Goal: Information Seeking & Learning: Learn about a topic

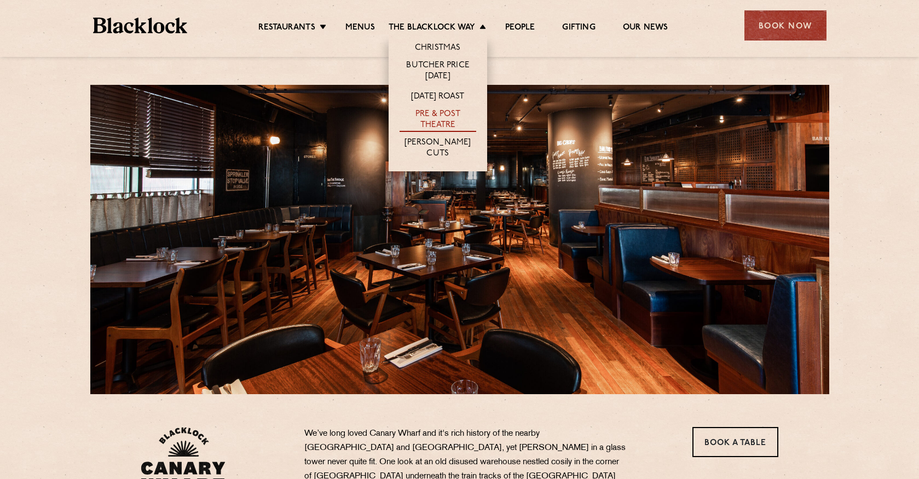
click at [429, 119] on link "Pre & Post Theatre" at bounding box center [437, 120] width 77 height 23
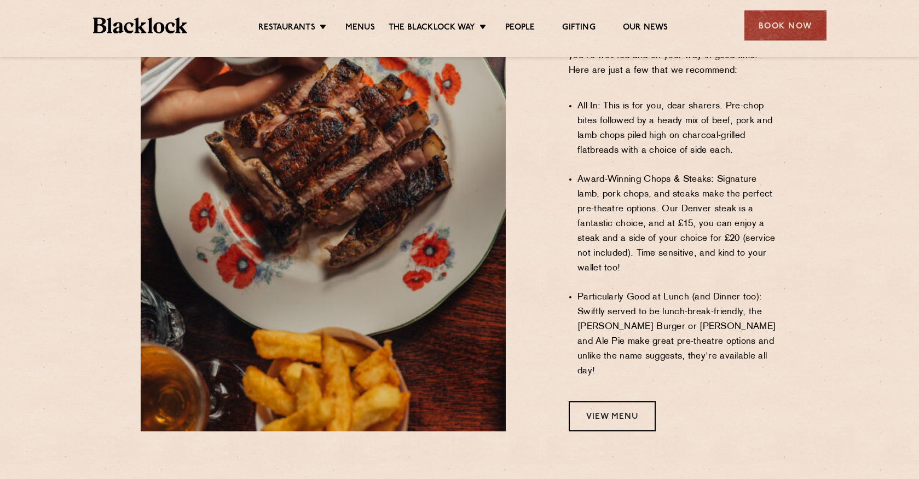
scroll to position [799, 0]
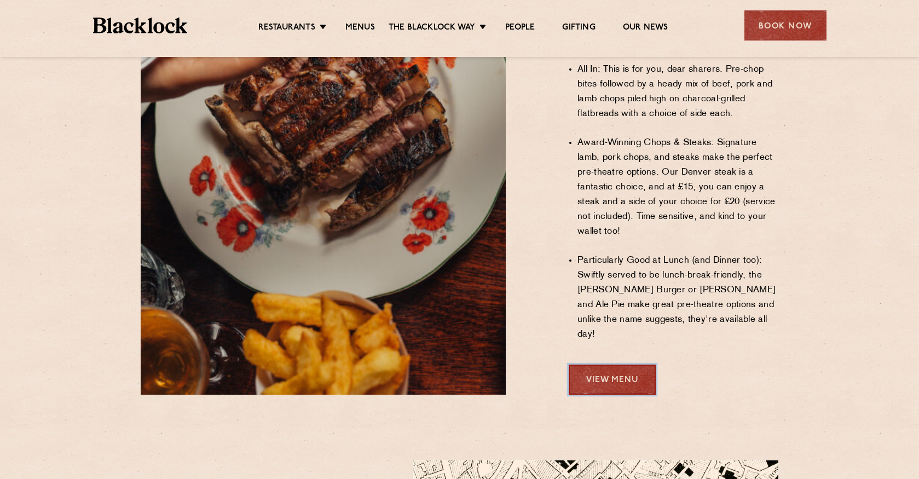
click at [603, 364] on link "View Menu" at bounding box center [611, 379] width 87 height 30
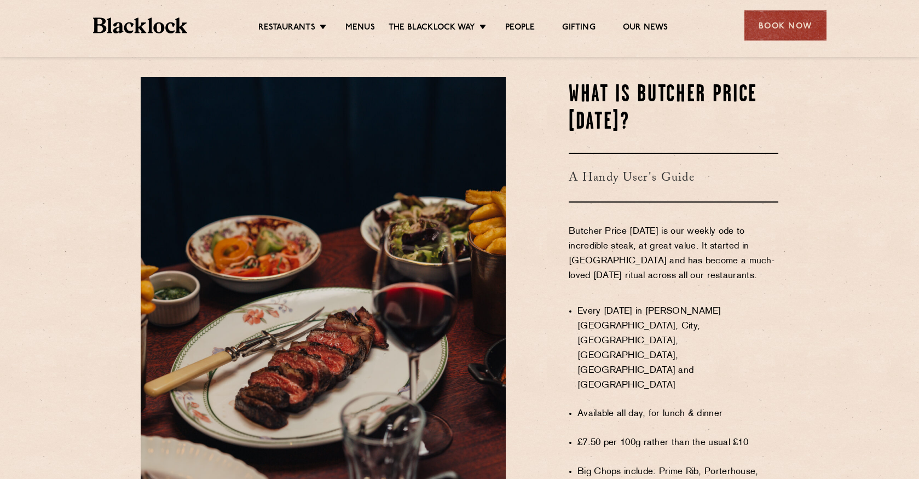
scroll to position [716, 0]
